Goal: Navigation & Orientation: Find specific page/section

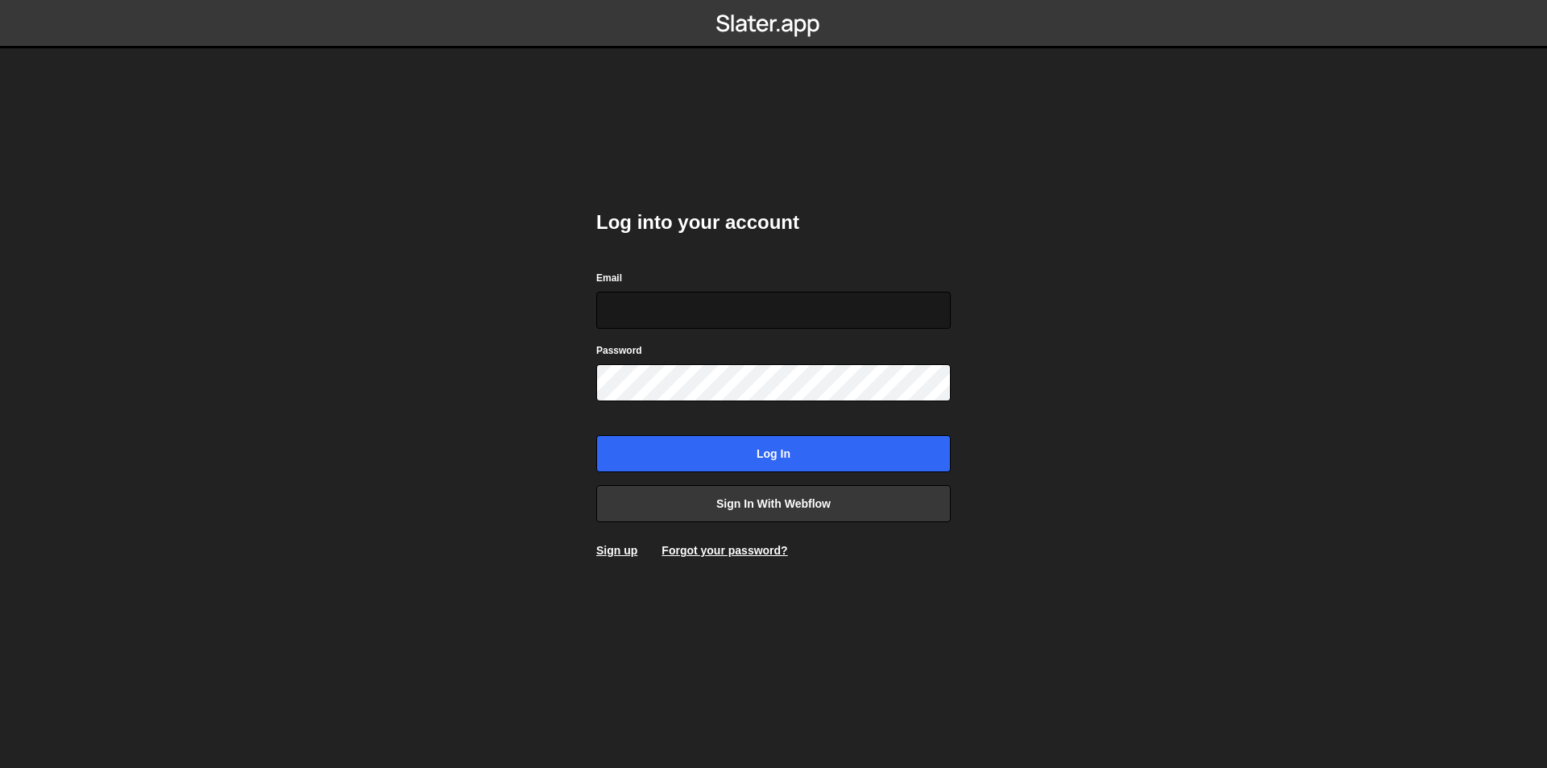
click at [842, 311] on input "Email" at bounding box center [773, 310] width 355 height 37
click at [781, 512] on link "Sign in with Webflow" at bounding box center [773, 503] width 355 height 37
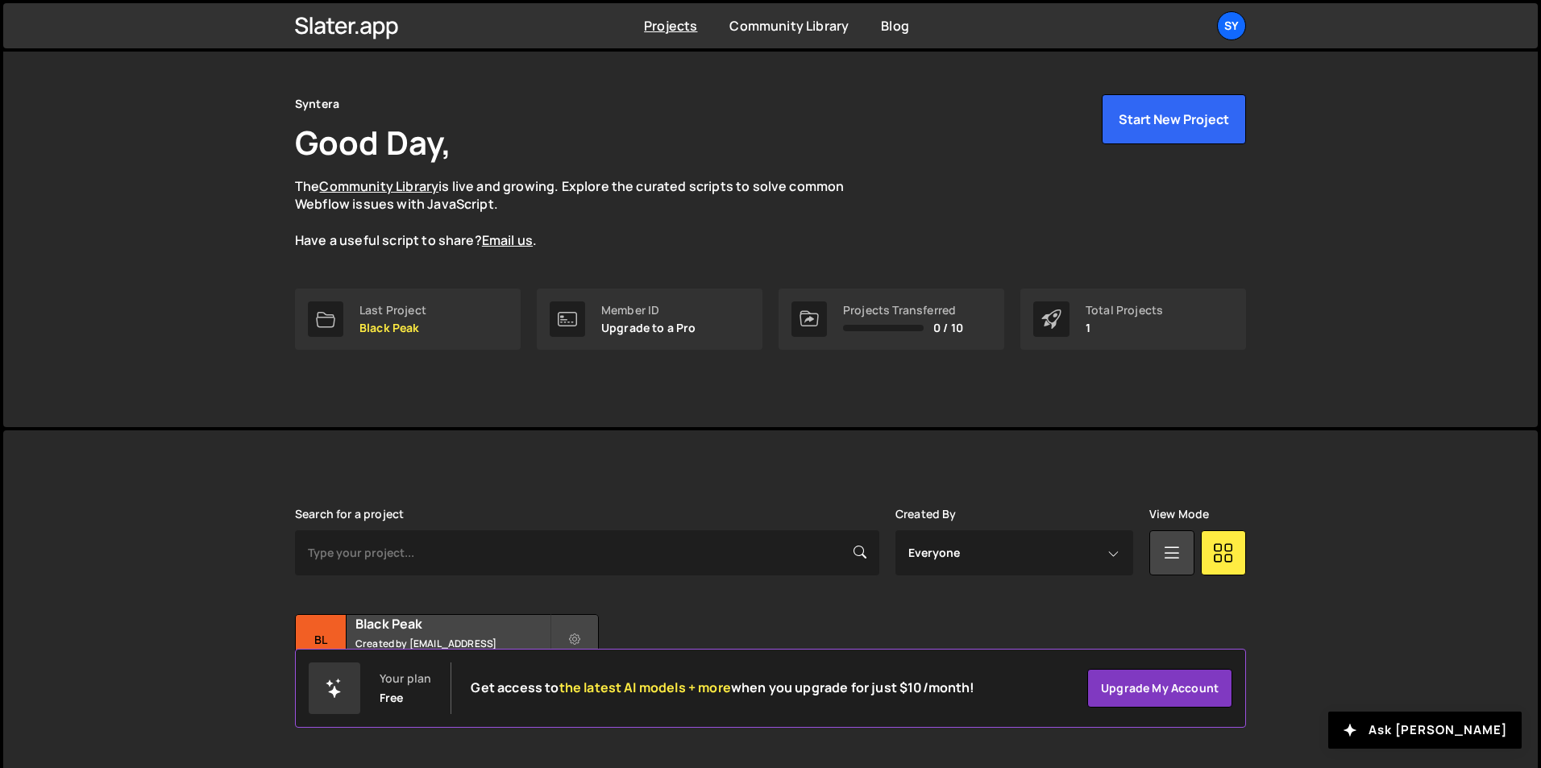
scroll to position [62, 0]
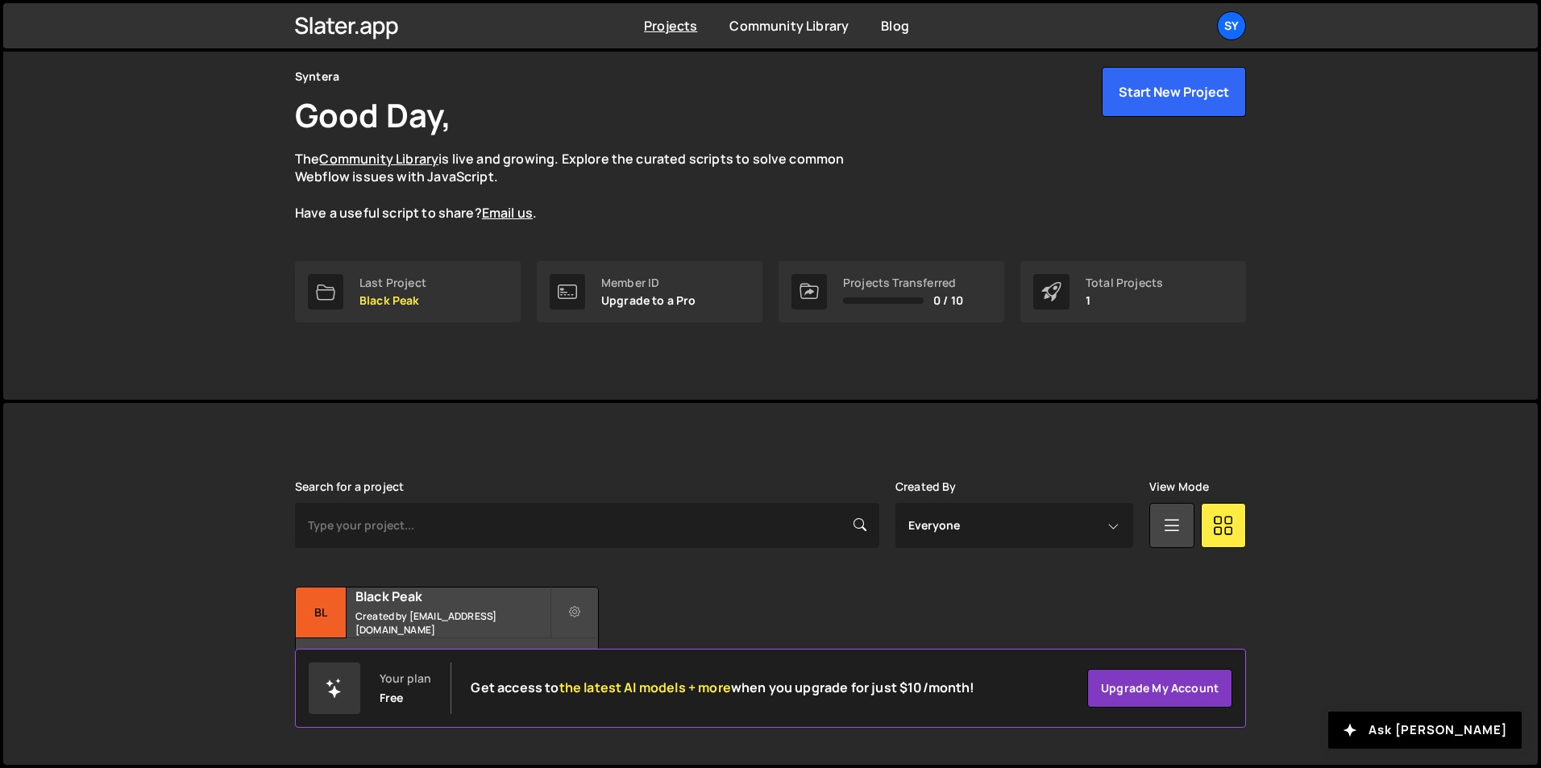
click at [1328, 537] on div "Slater is designed for desktop use. Please use a larger screen to access the fu…" at bounding box center [770, 584] width 1534 height 362
click at [459, 624] on small "Created by synteraweb@gmail.com" at bounding box center [452, 622] width 194 height 27
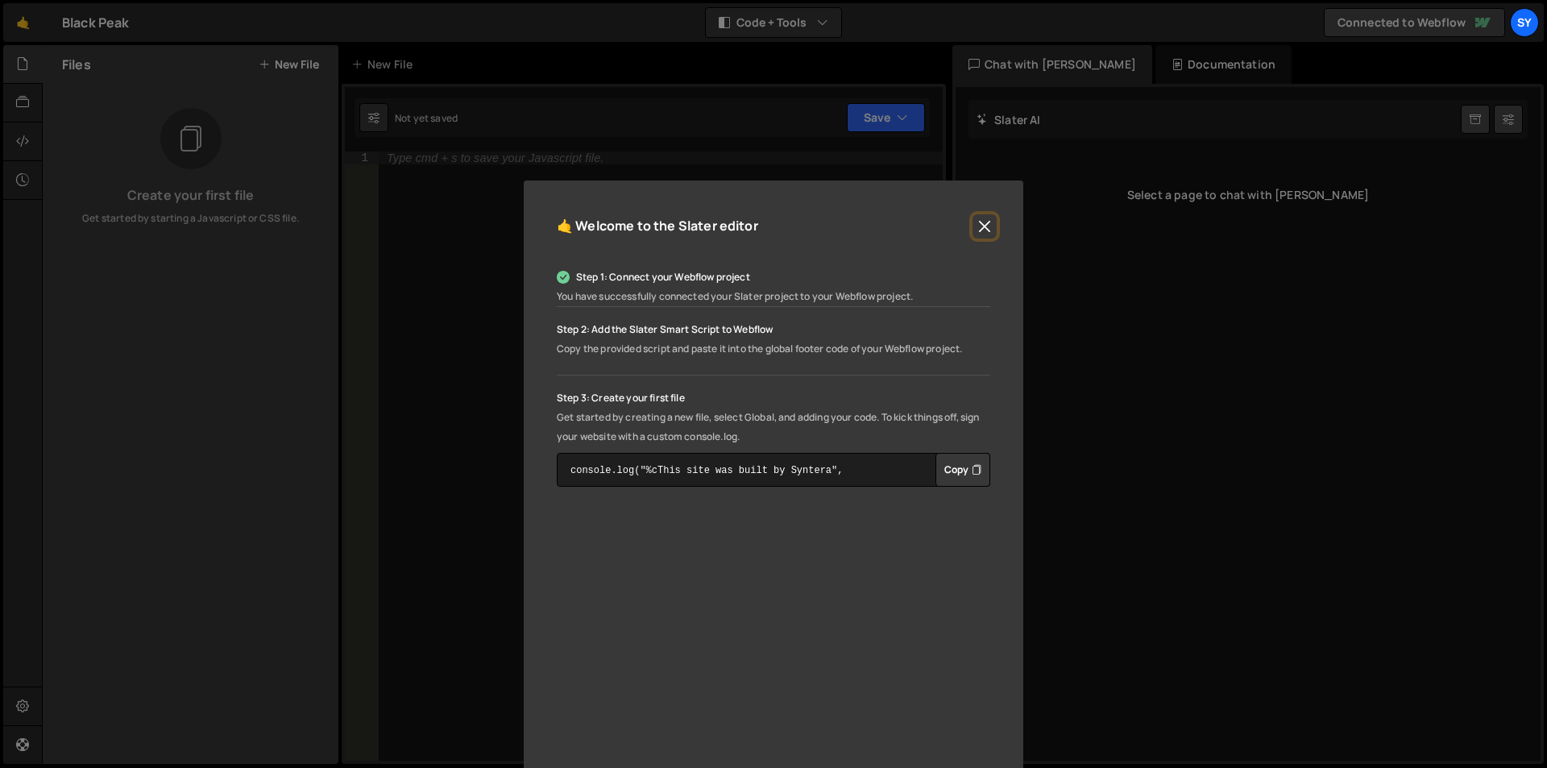
click at [981, 223] on button "Close" at bounding box center [985, 226] width 24 height 24
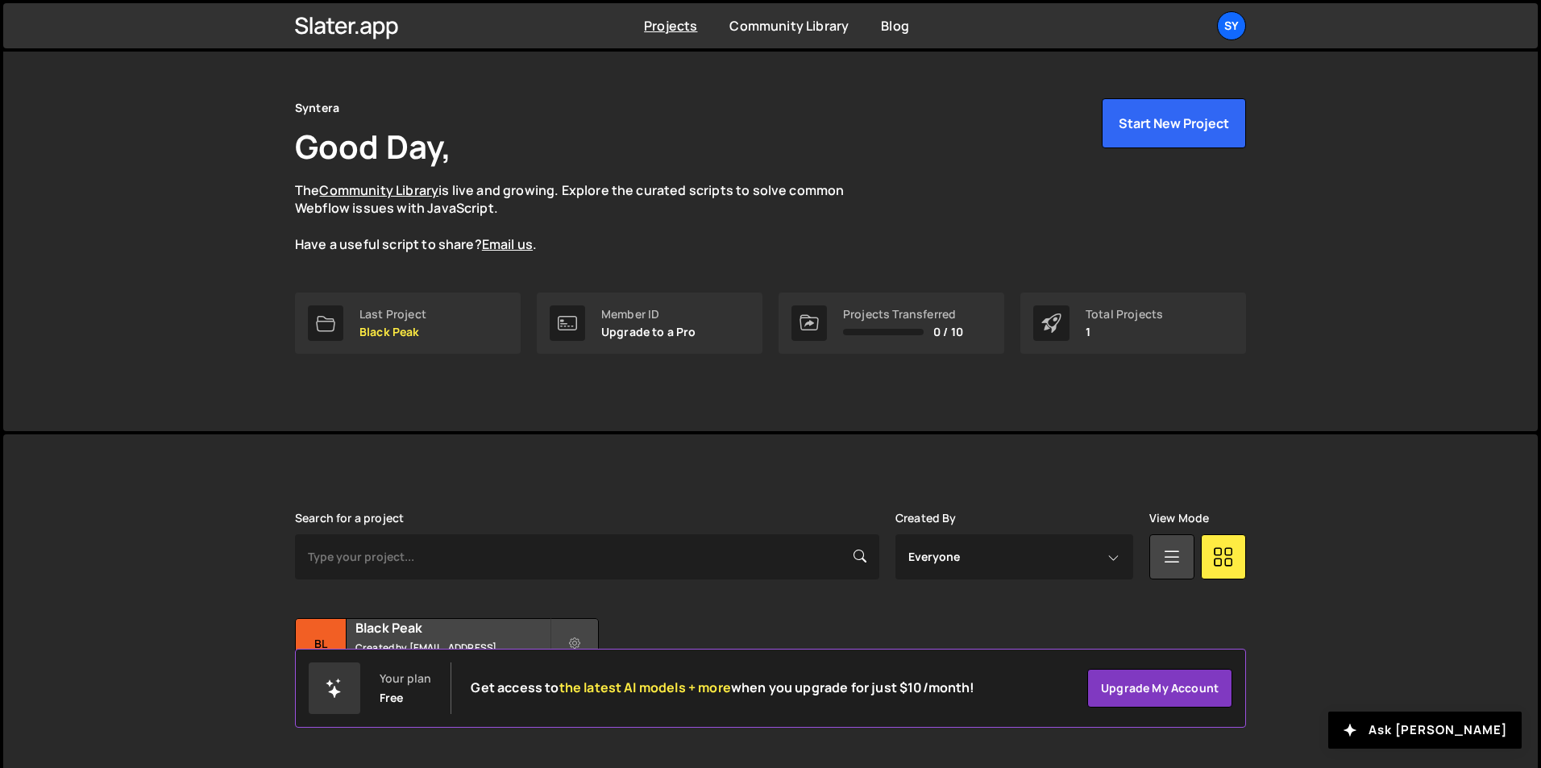
scroll to position [62, 0]
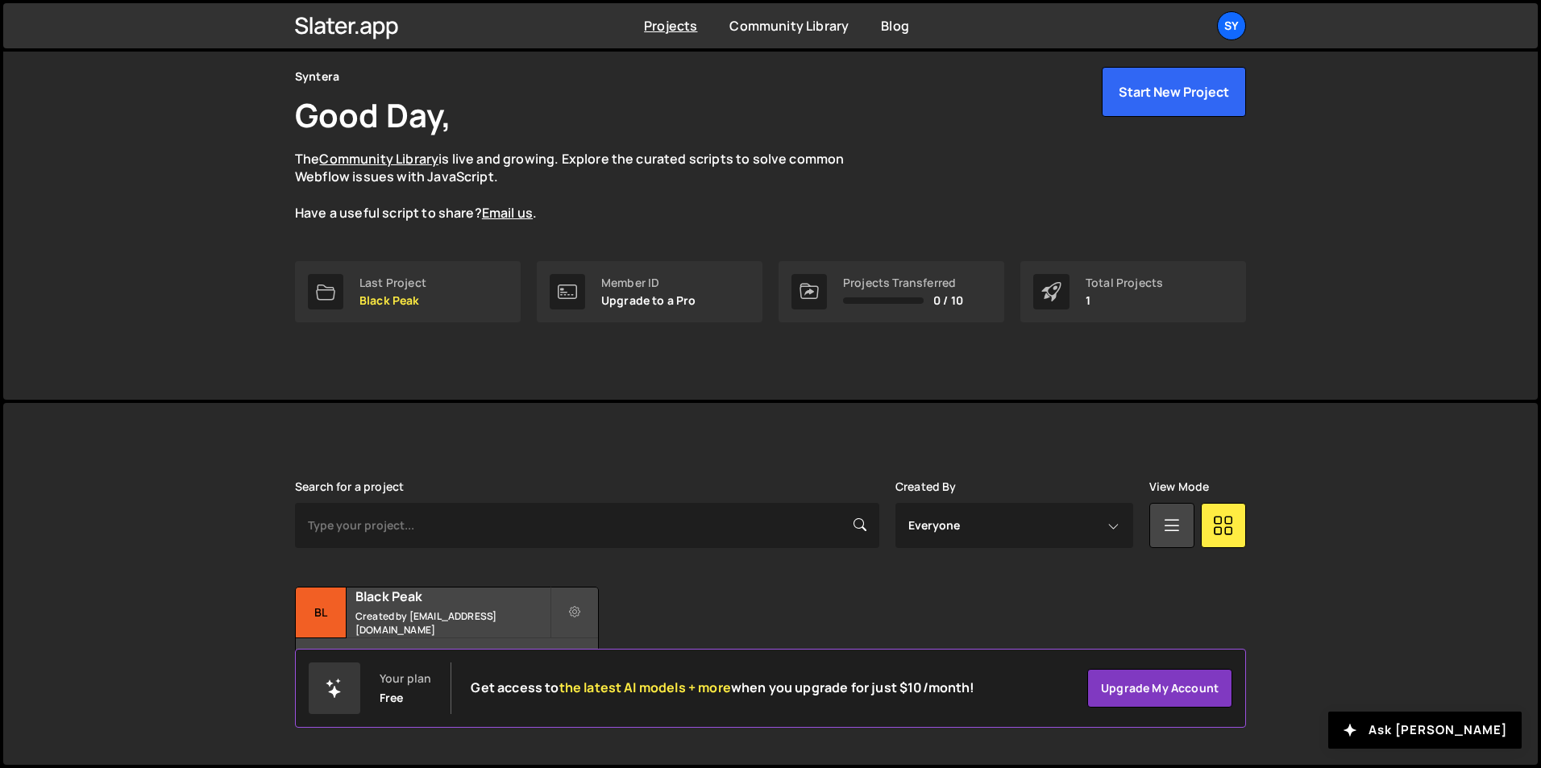
click at [664, 15] on div "Projects Community Library Blog Sy Projects Your Teams Account Upgrade Logout" at bounding box center [770, 25] width 999 height 45
click at [817, 25] on link "Community Library" at bounding box center [788, 26] width 119 height 18
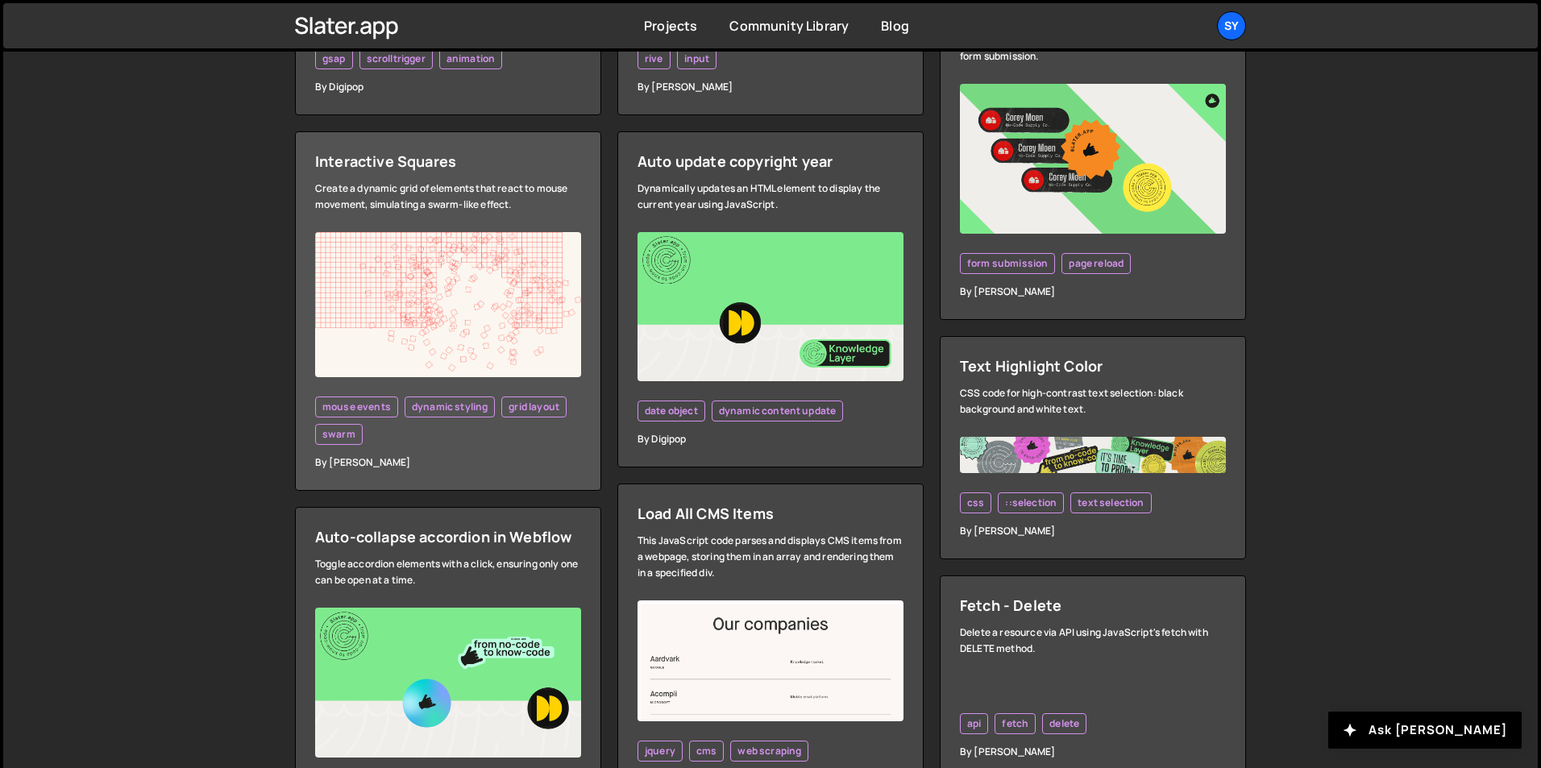
scroll to position [886, 0]
